Goal: Task Accomplishment & Management: Manage account settings

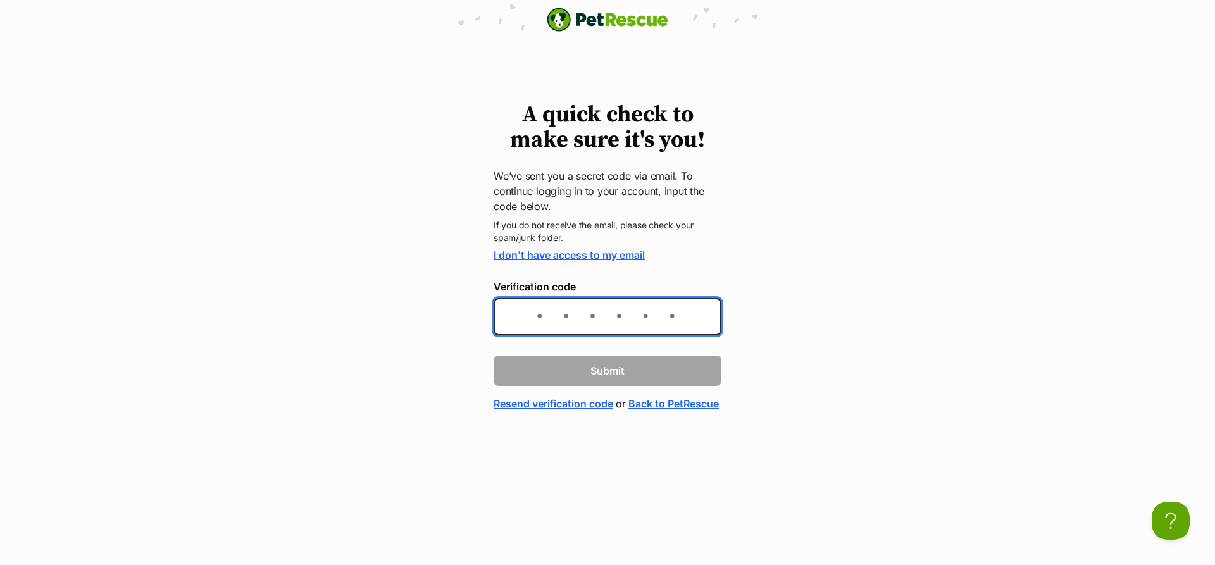
click at [535, 320] on input "Verification code" at bounding box center [608, 316] width 228 height 37
paste input "e6b580"
type input "e6b580"
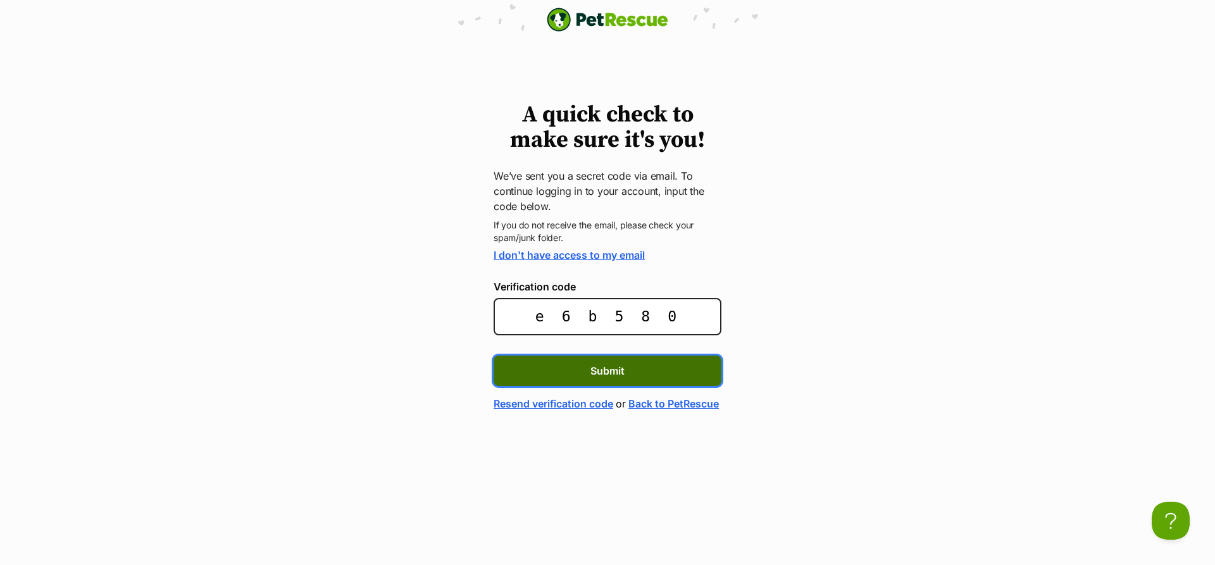
click at [613, 367] on span "Submit" at bounding box center [608, 370] width 34 height 15
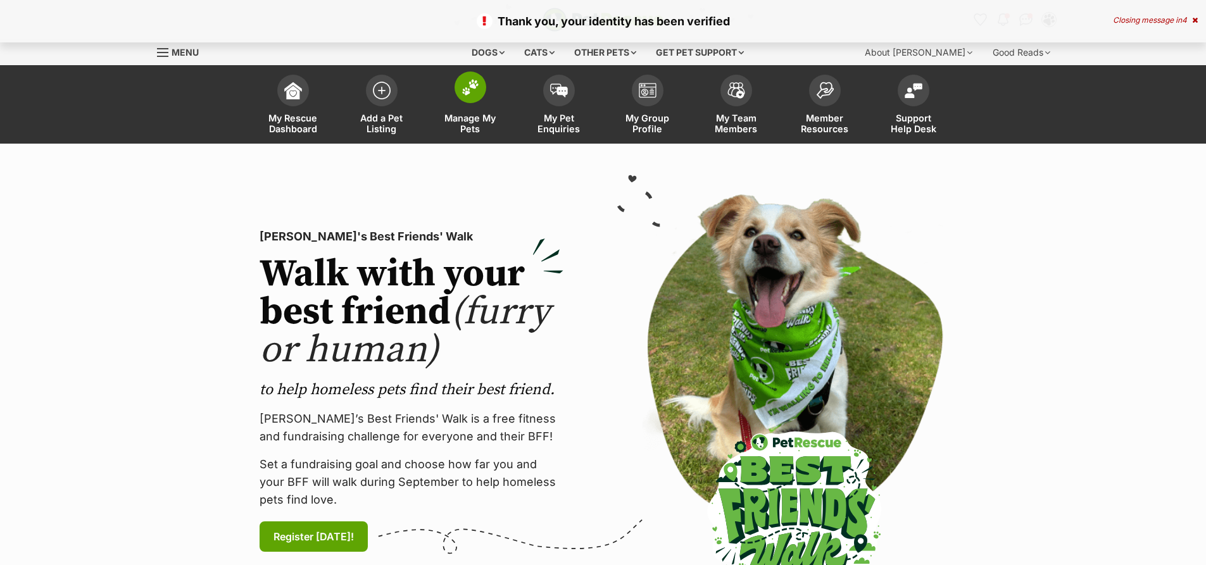
click at [474, 97] on span at bounding box center [471, 88] width 32 height 32
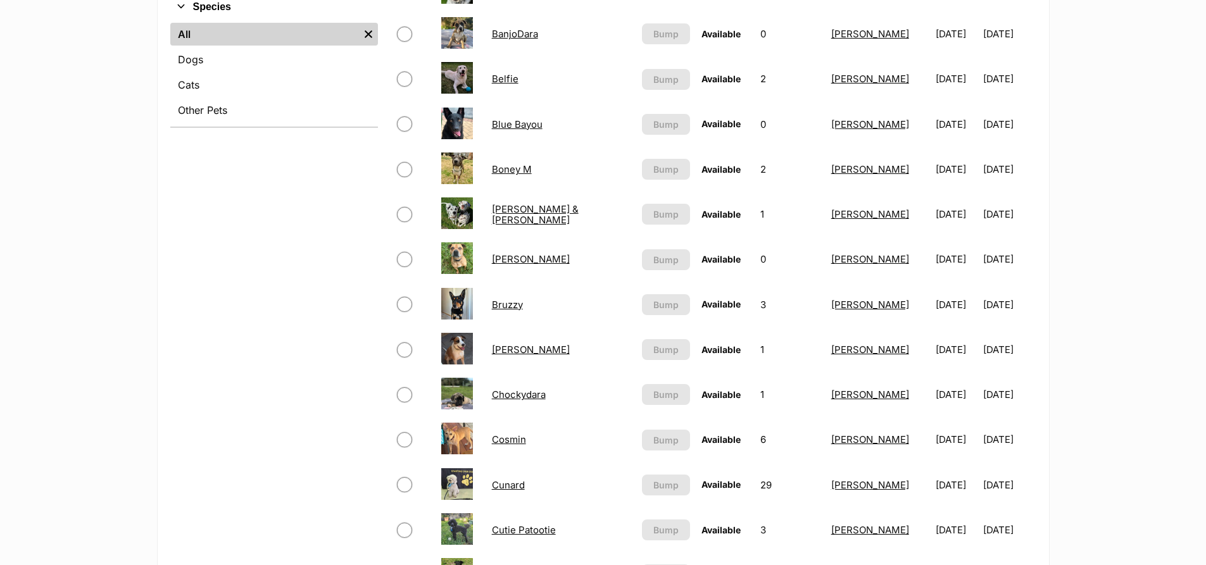
scroll to position [570, 0]
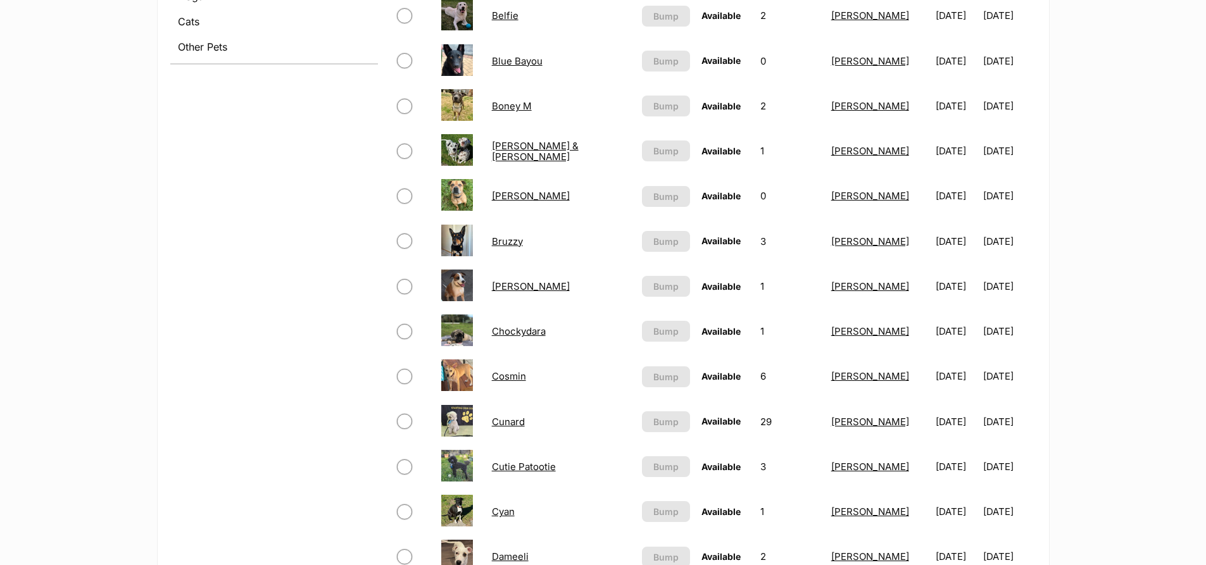
click at [538, 468] on link "Cutie Patootie" at bounding box center [524, 467] width 64 height 12
